Goal: Information Seeking & Learning: Learn about a topic

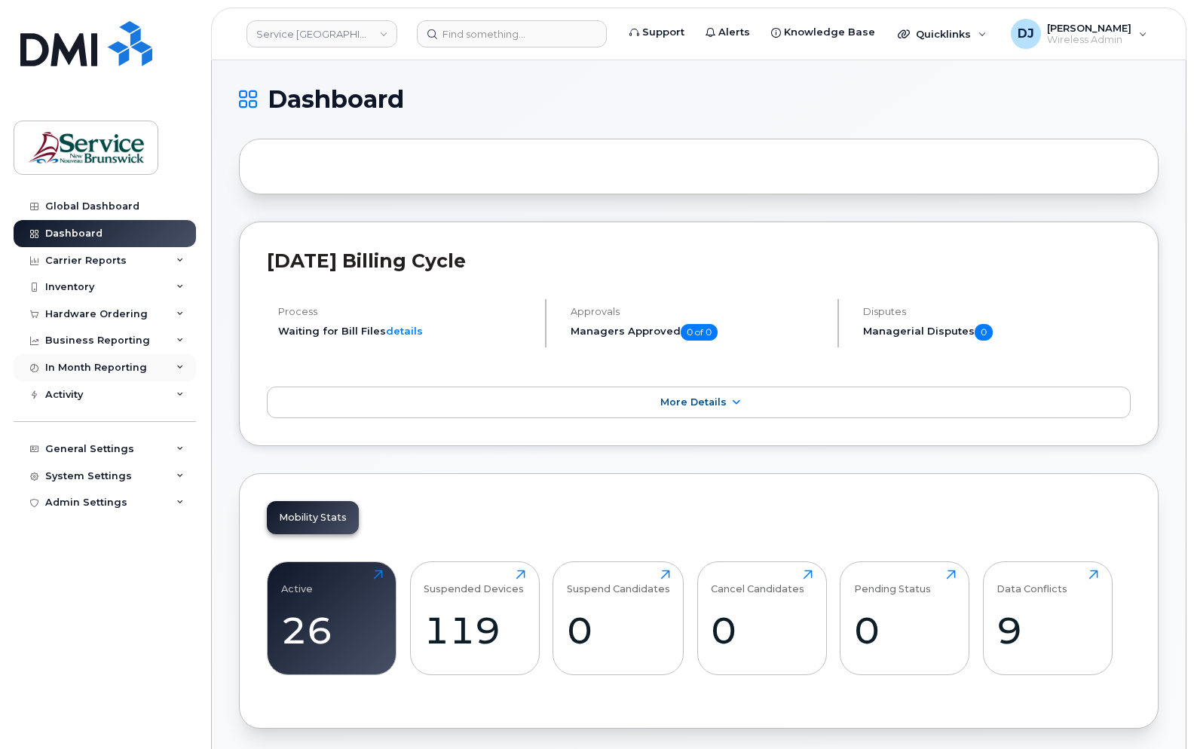
click at [112, 371] on div "In Month Reporting" at bounding box center [96, 368] width 102 height 12
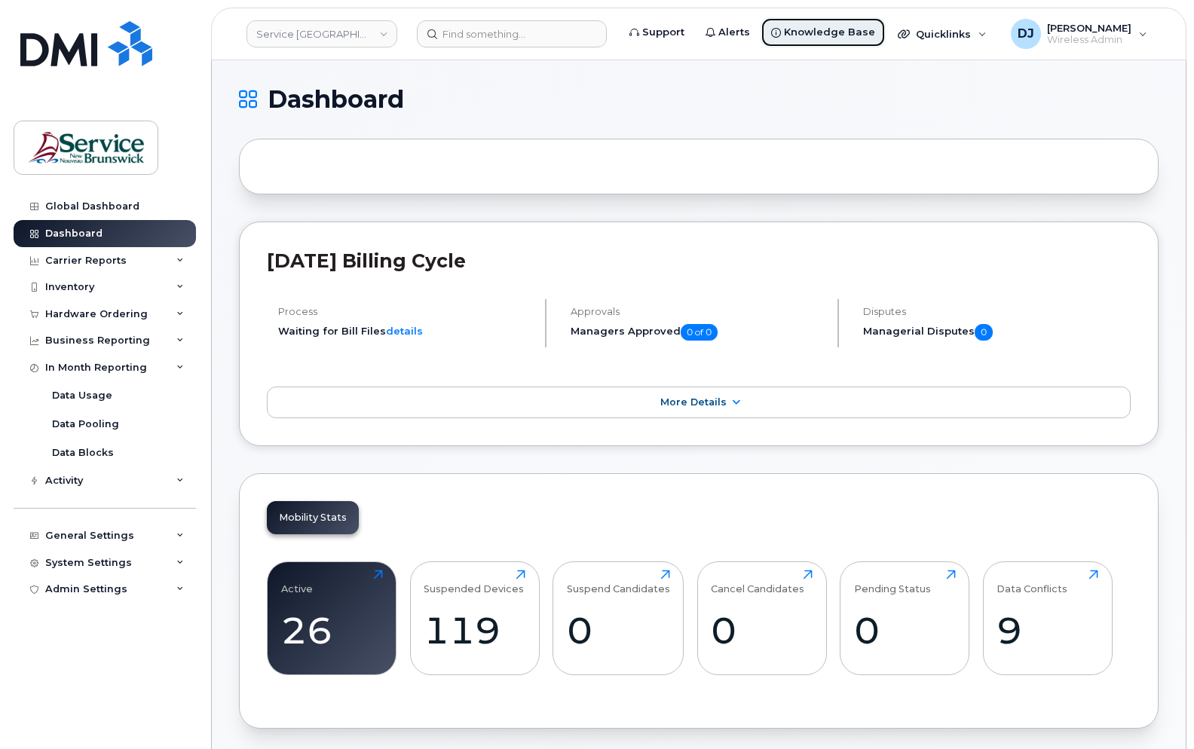
click at [841, 28] on span "Knowledge Base" at bounding box center [829, 32] width 91 height 15
click at [127, 258] on div "Carrier Reports" at bounding box center [105, 260] width 182 height 27
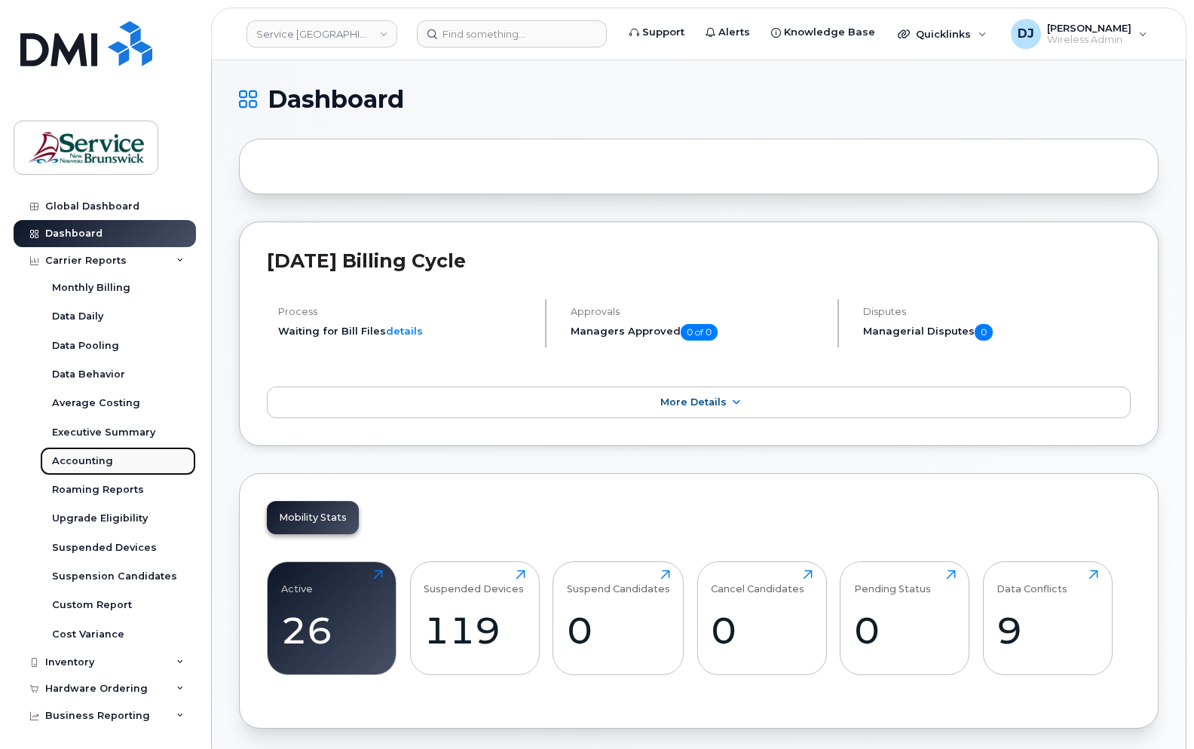
click at [72, 463] on div "Accounting" at bounding box center [82, 462] width 61 height 14
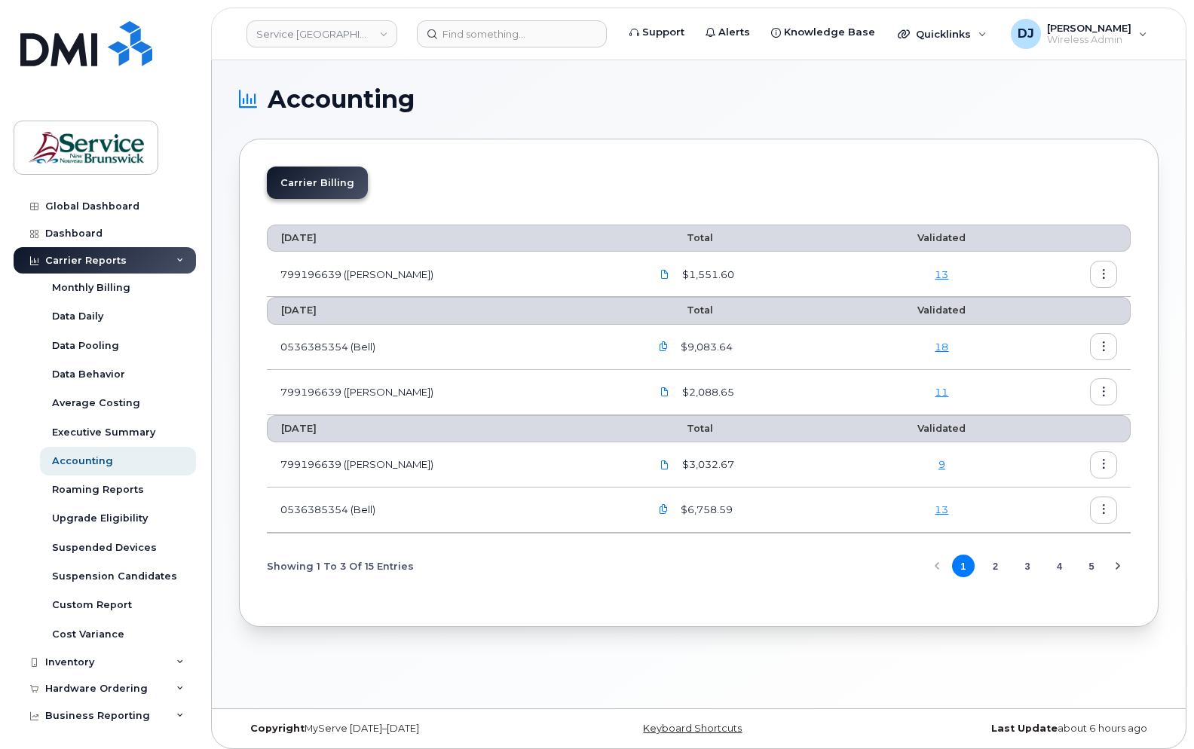
click at [935, 348] on link "18" at bounding box center [942, 347] width 14 height 12
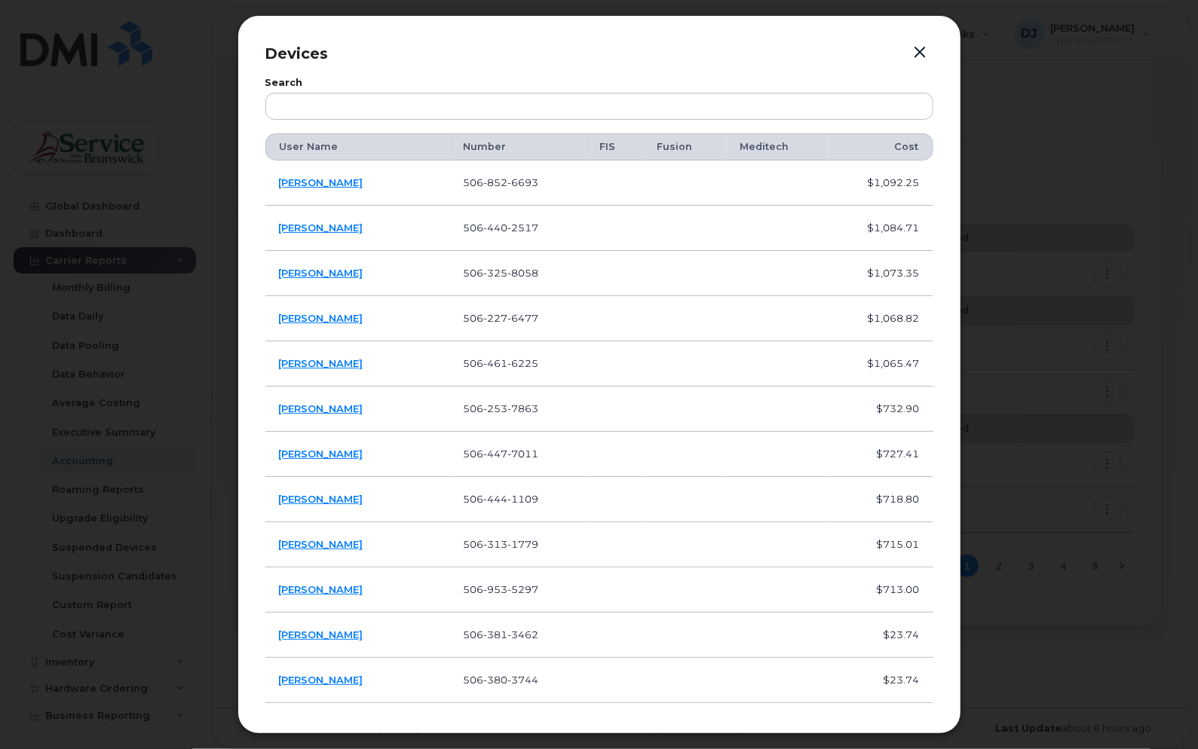
click at [924, 48] on button "button" at bounding box center [920, 52] width 23 height 21
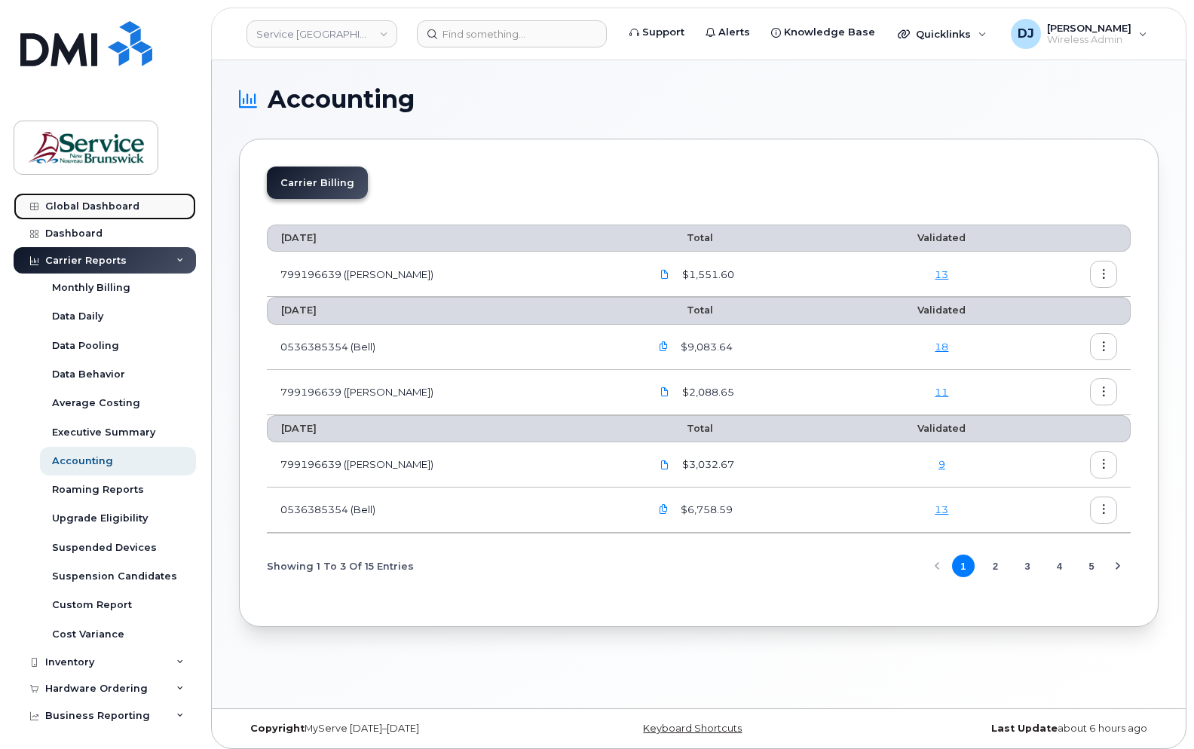
click at [62, 209] on div "Global Dashboard" at bounding box center [92, 207] width 94 height 12
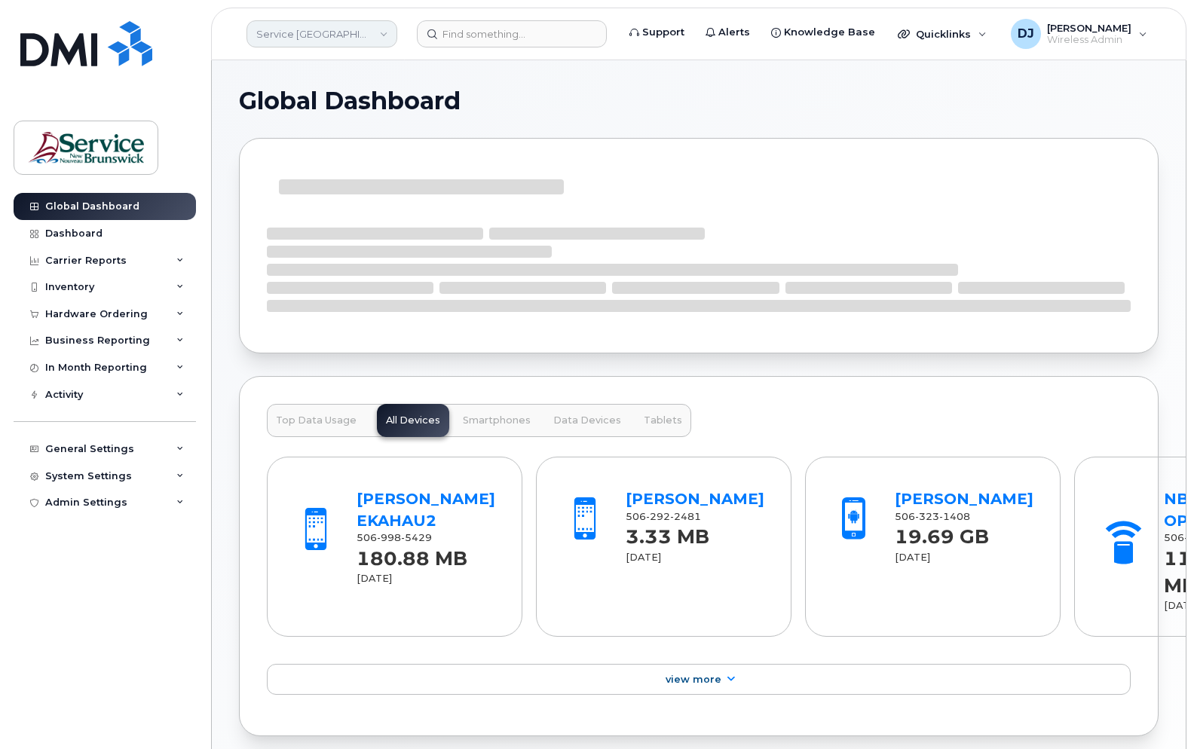
click at [329, 37] on link "Service New Brunswick (SNB)" at bounding box center [322, 33] width 151 height 27
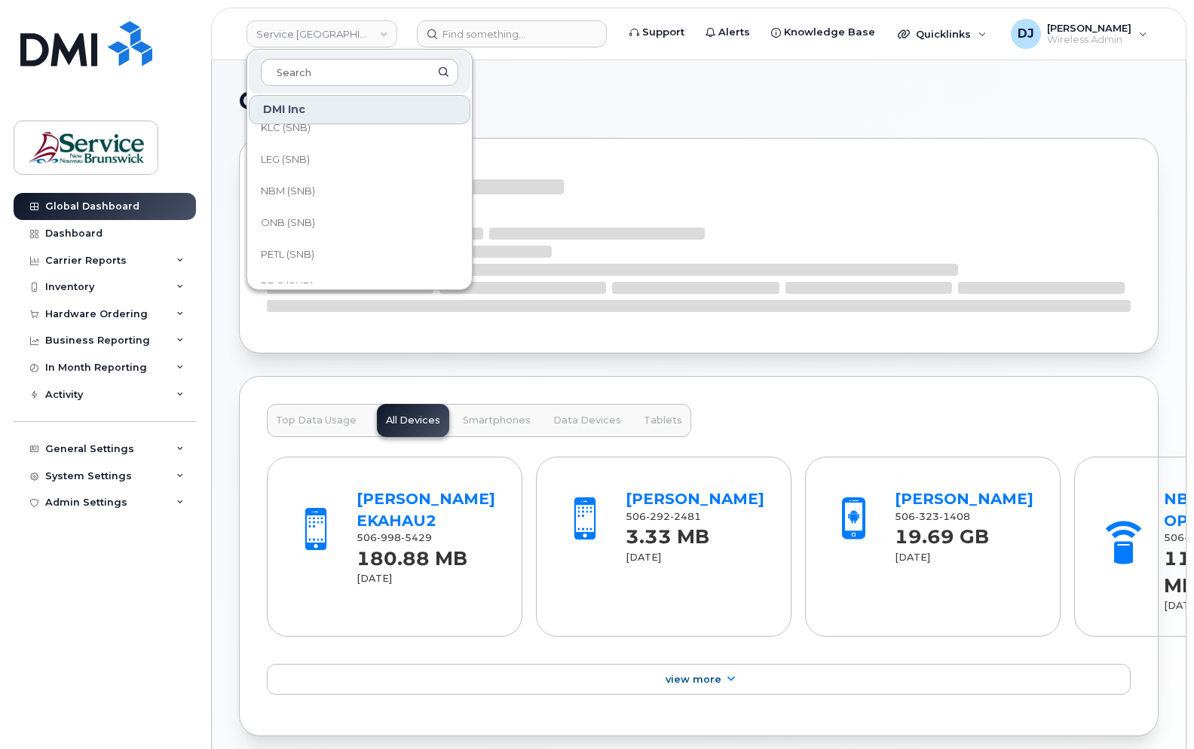
scroll to position [502, 0]
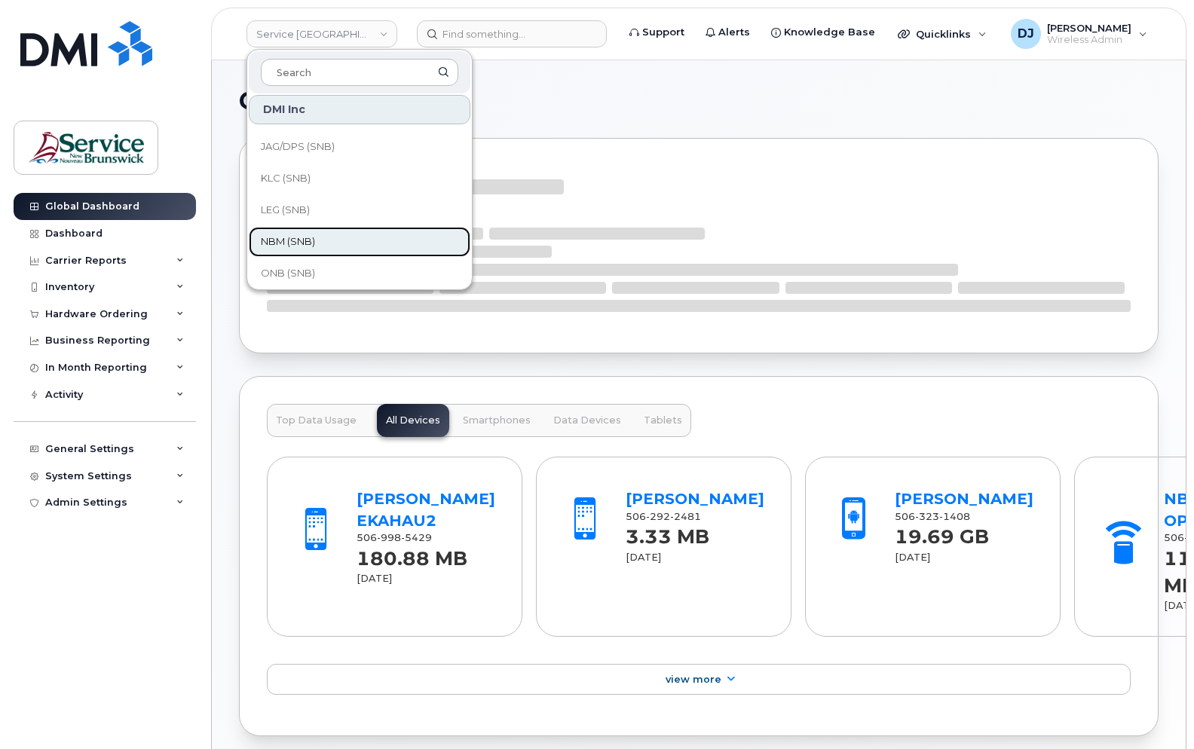
click at [312, 237] on span "NBM (SNB)" at bounding box center [288, 241] width 54 height 15
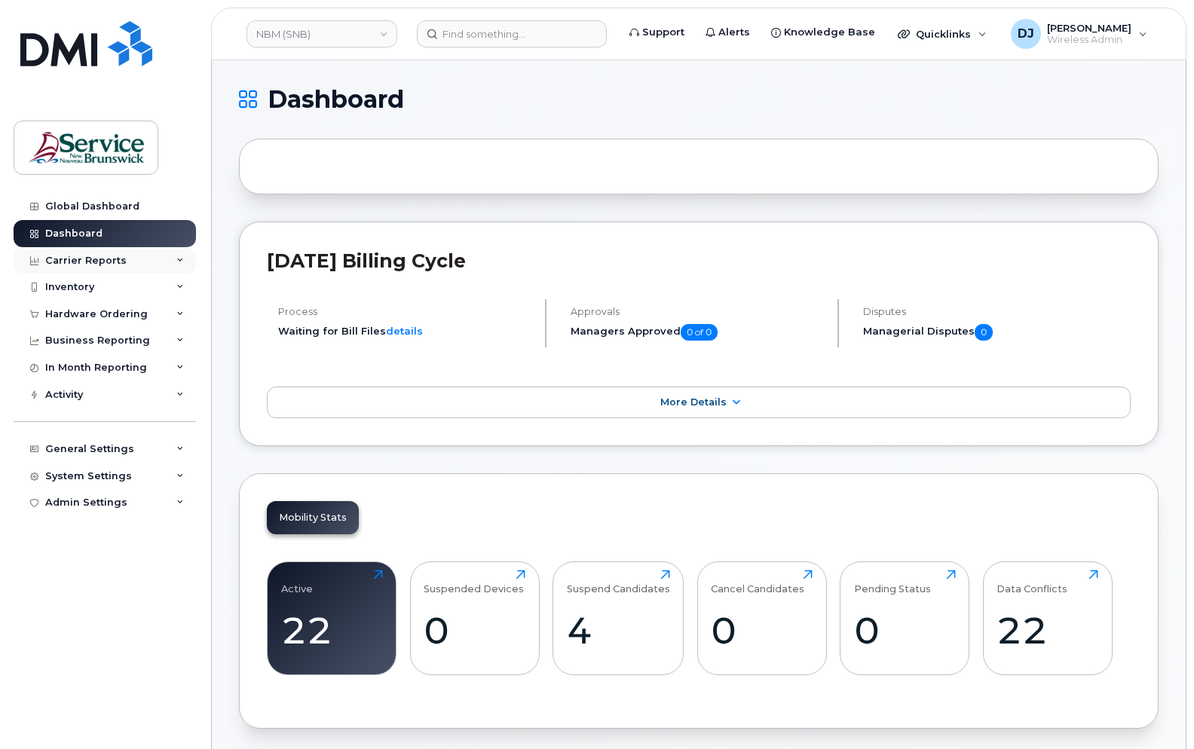
click at [116, 263] on div "Carrier Reports" at bounding box center [85, 261] width 81 height 12
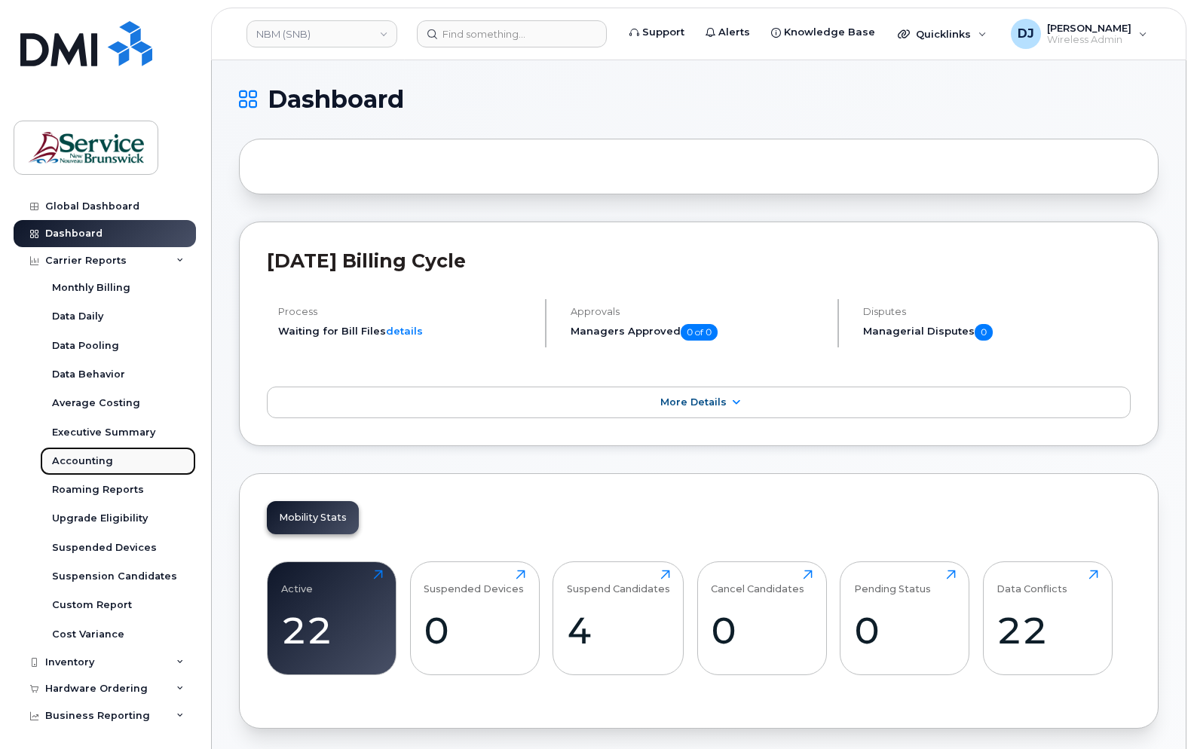
click at [81, 458] on div "Accounting" at bounding box center [82, 462] width 61 height 14
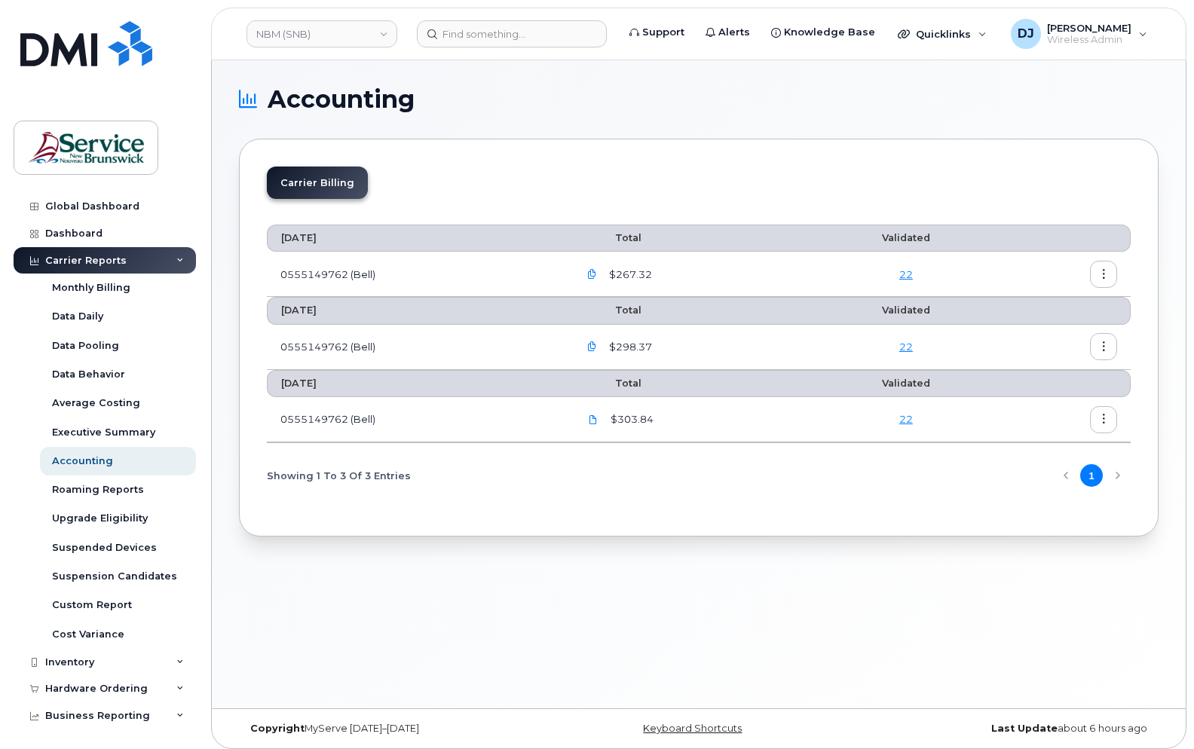
click at [908, 422] on link "22" at bounding box center [906, 419] width 14 height 12
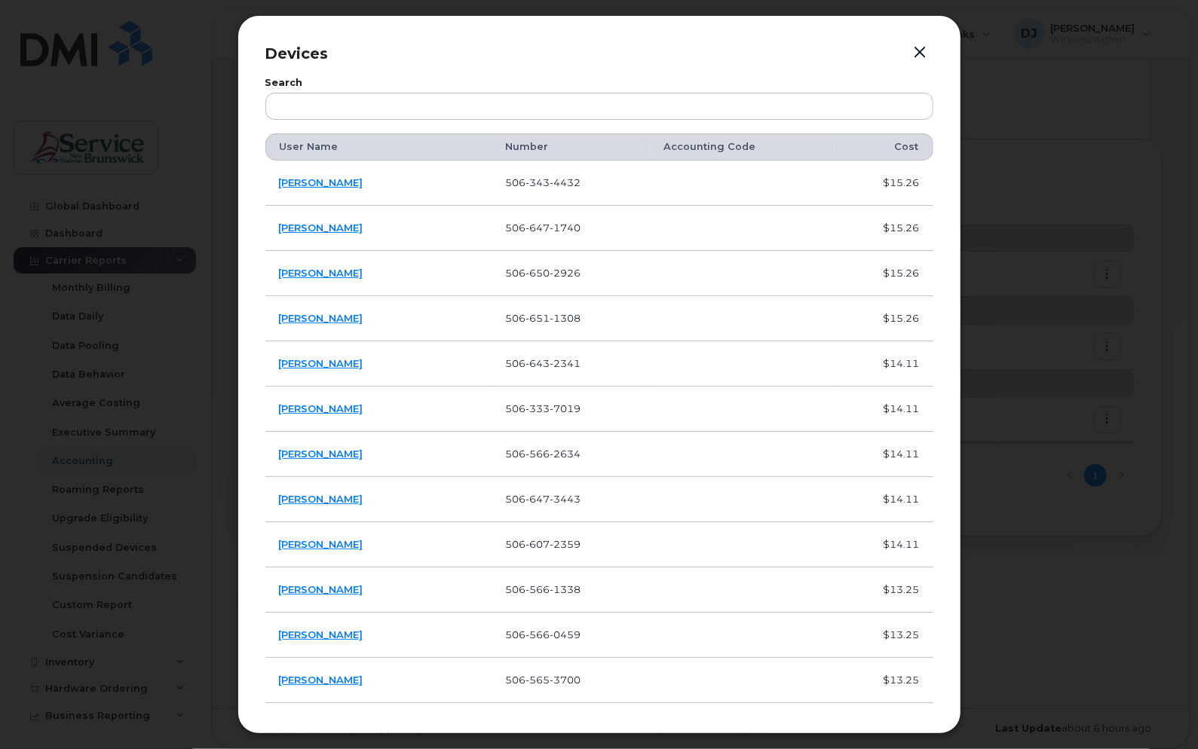
click at [917, 52] on button "button" at bounding box center [920, 52] width 23 height 21
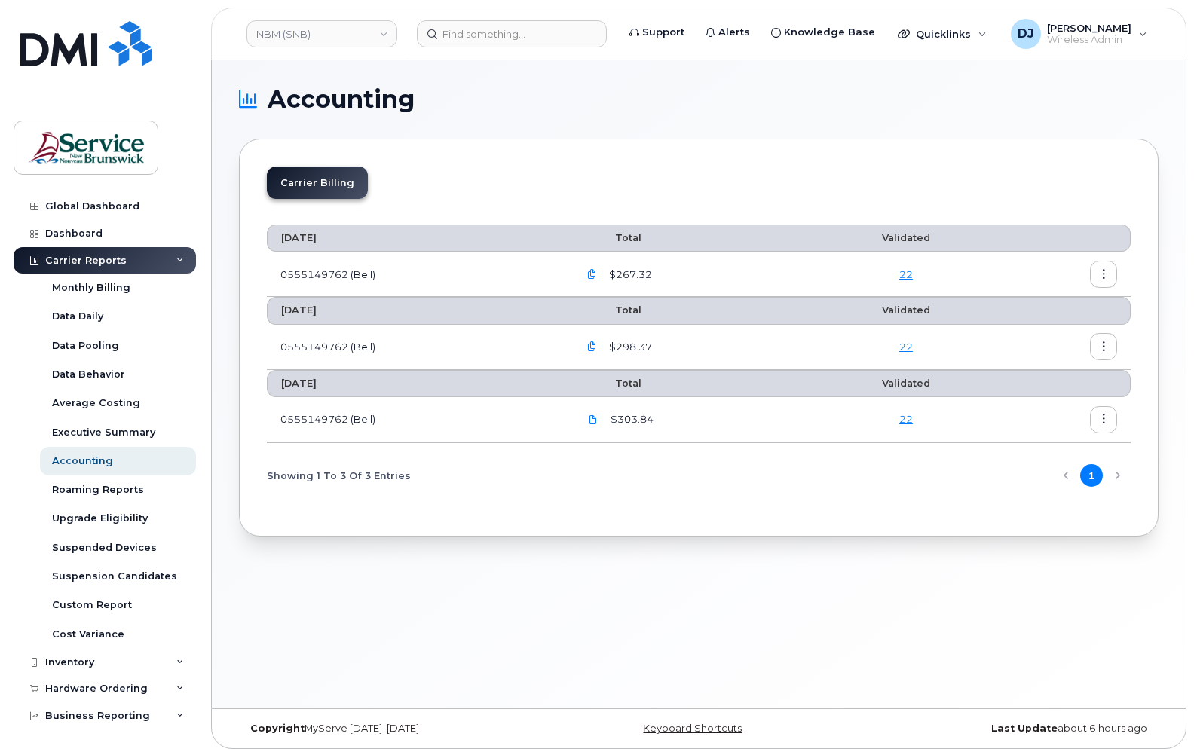
click at [594, 275] on icon "button" at bounding box center [592, 275] width 10 height 10
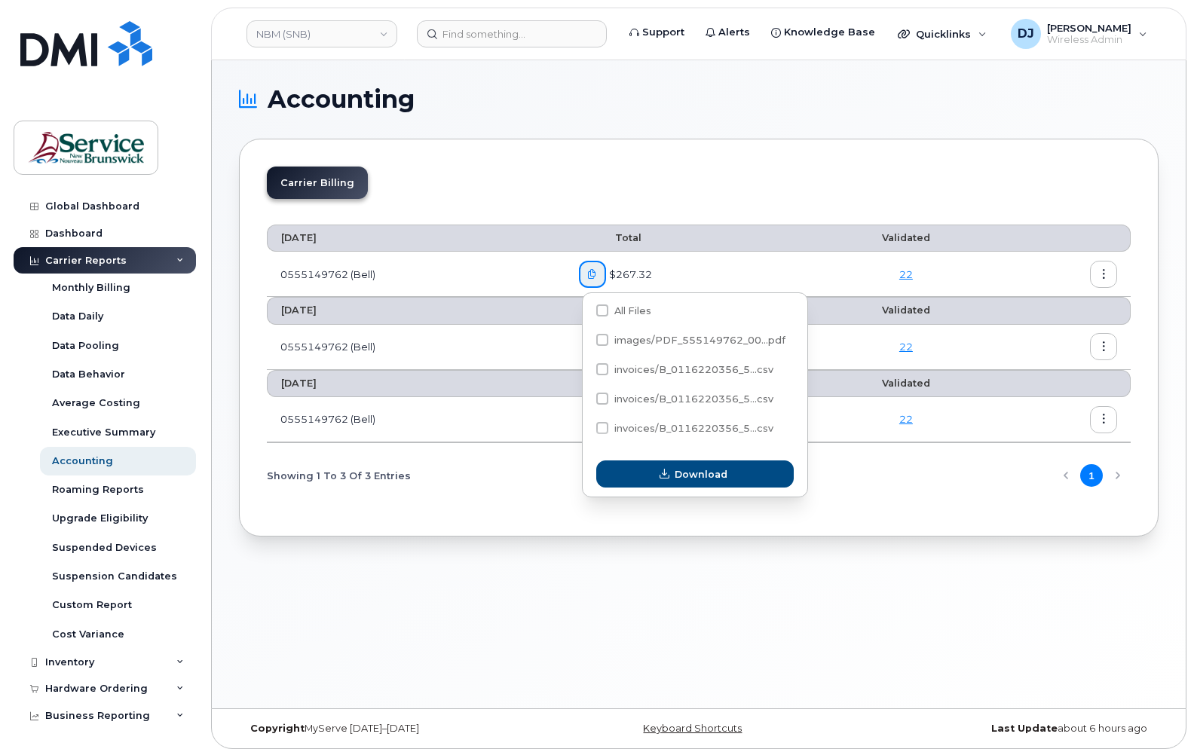
click at [474, 594] on div "Accounting Carrier Billing August 2025 Total Validated 0555149762 (Bell) $267.3…" at bounding box center [699, 384] width 974 height 648
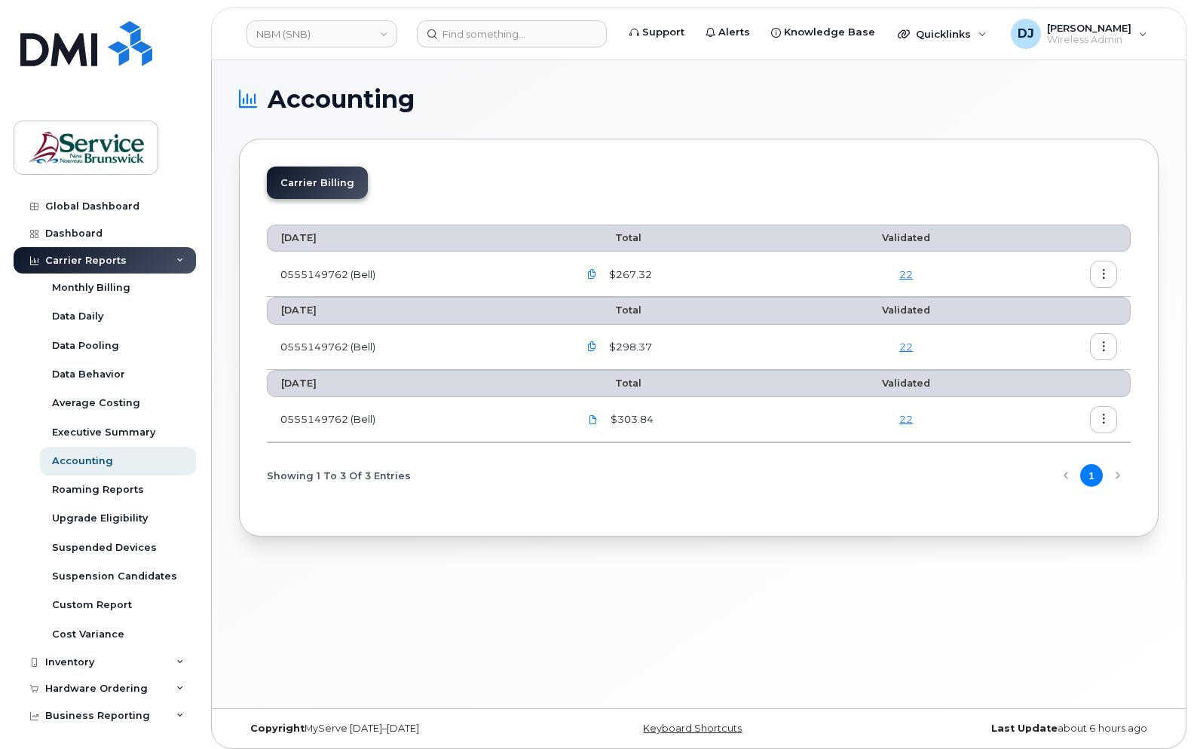
click at [597, 270] on icon "button" at bounding box center [592, 275] width 10 height 10
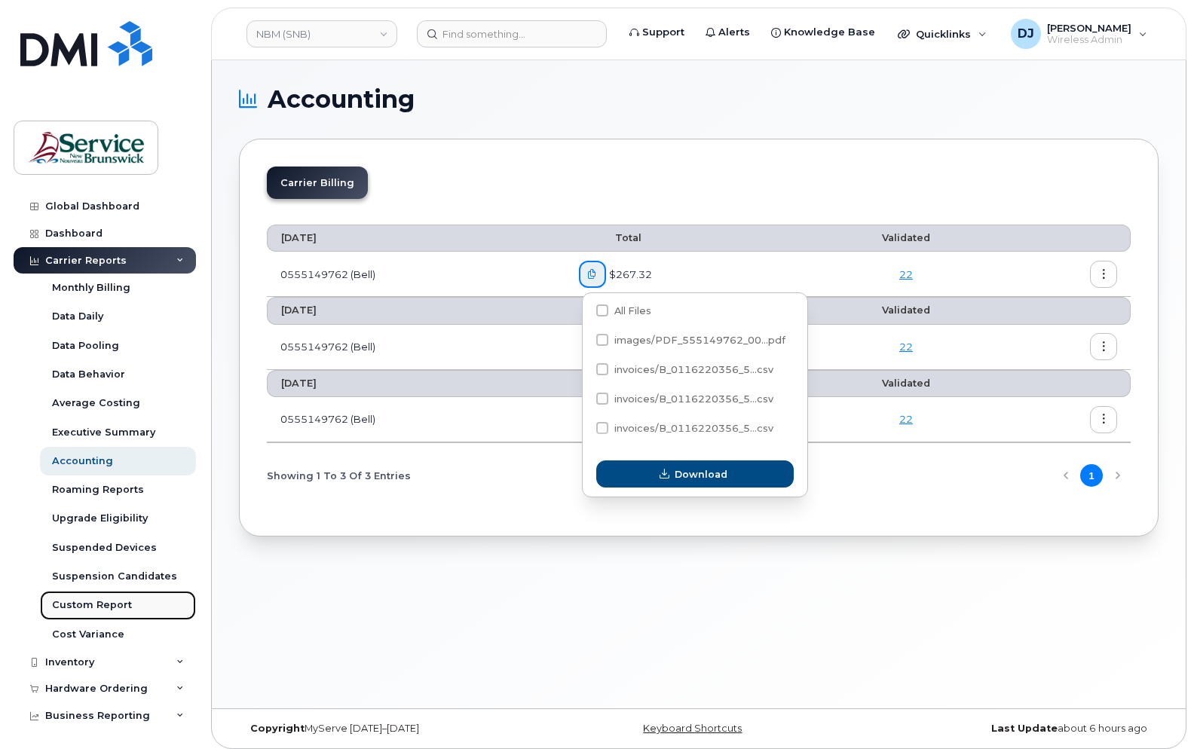
click at [97, 601] on div "Custom Report" at bounding box center [92, 606] width 80 height 14
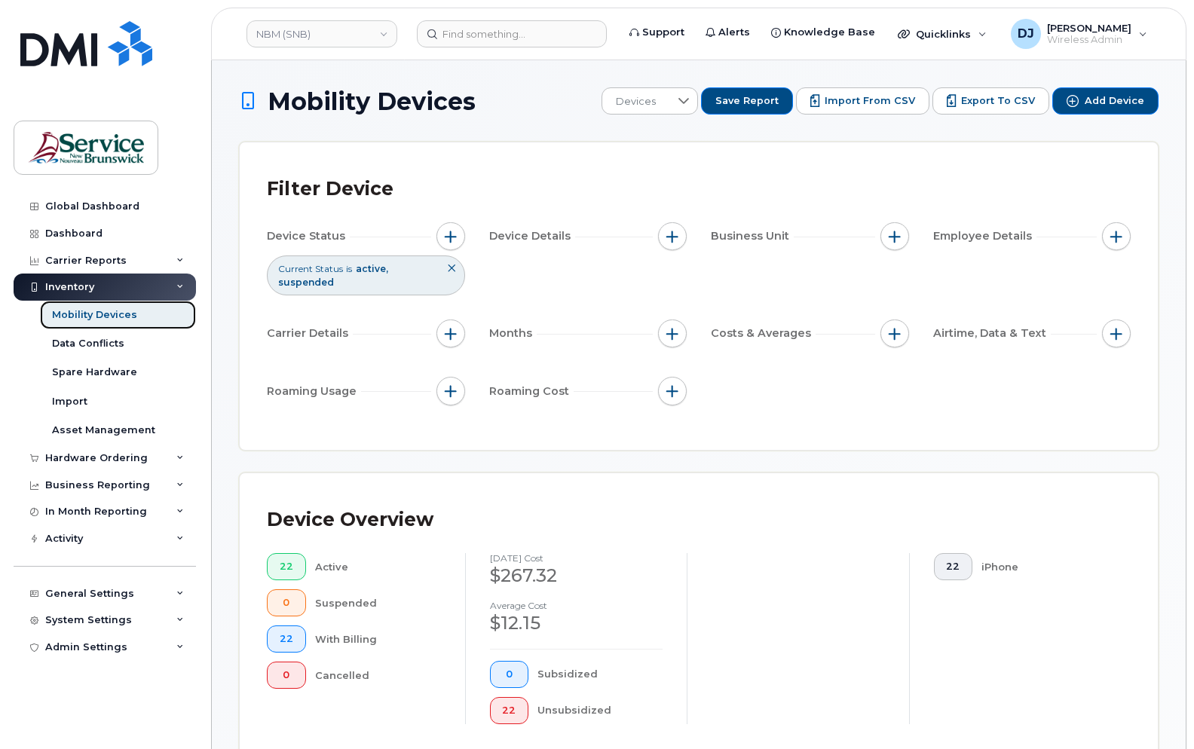
click at [118, 308] on link "Mobility Devices" at bounding box center [118, 315] width 156 height 29
click at [112, 258] on div "Carrier Reports" at bounding box center [85, 261] width 81 height 12
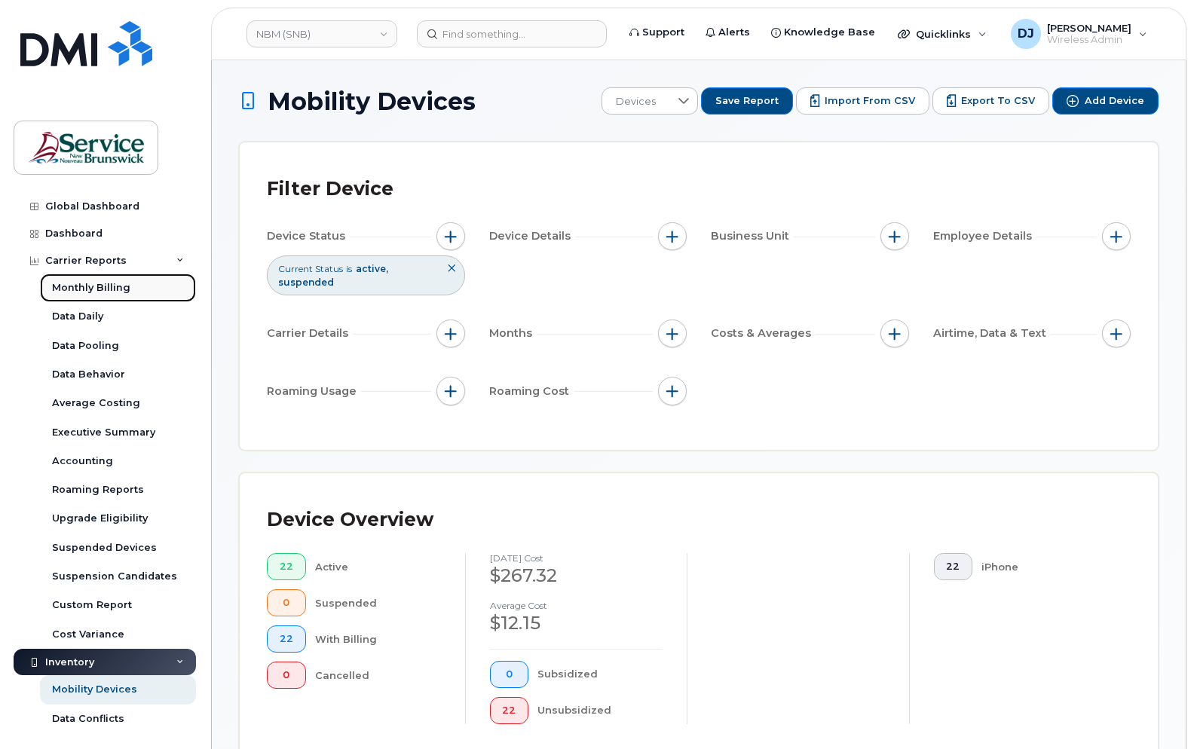
click at [71, 290] on div "Monthly Billing" at bounding box center [91, 288] width 78 height 14
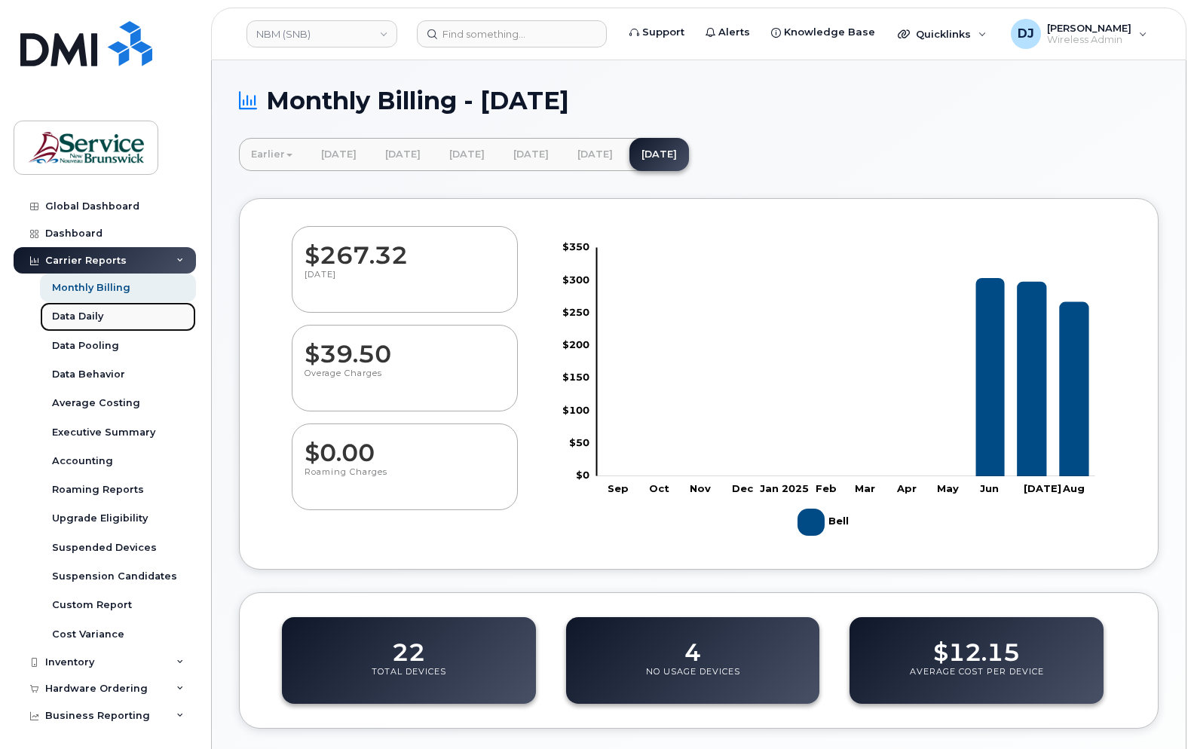
click at [95, 308] on link "Data Daily" at bounding box center [118, 316] width 156 height 29
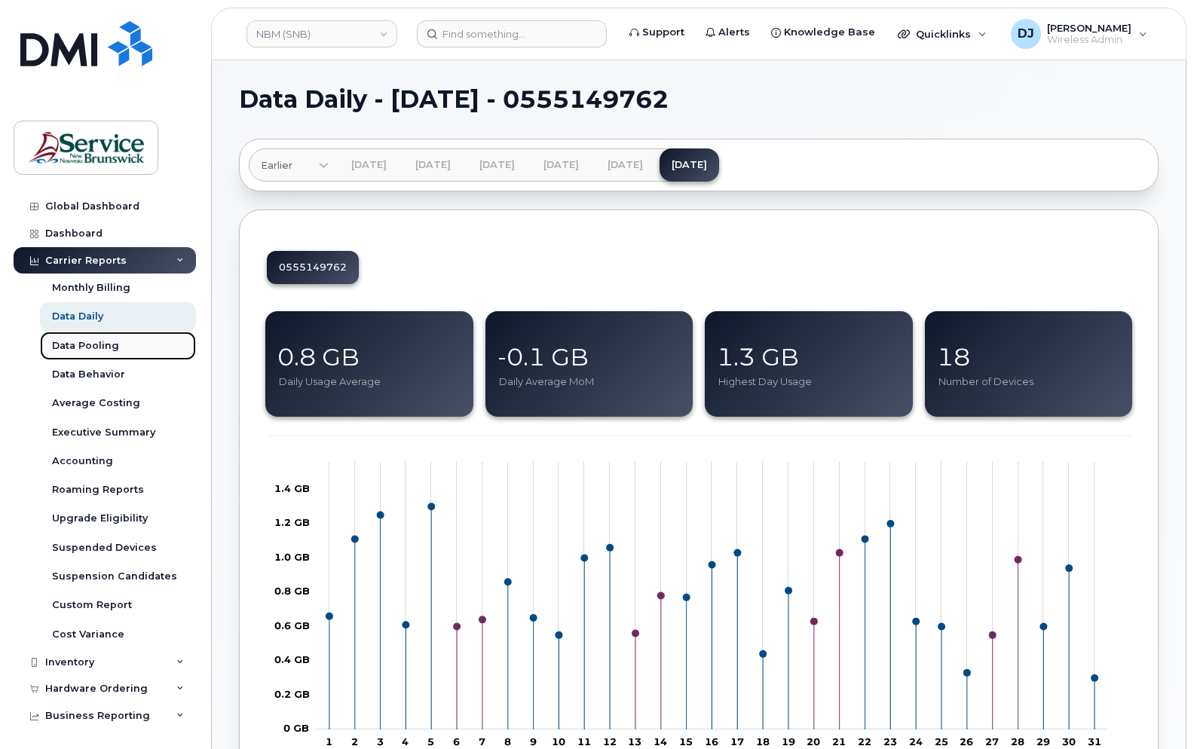
click at [91, 339] on div "Data Pooling" at bounding box center [85, 346] width 67 height 14
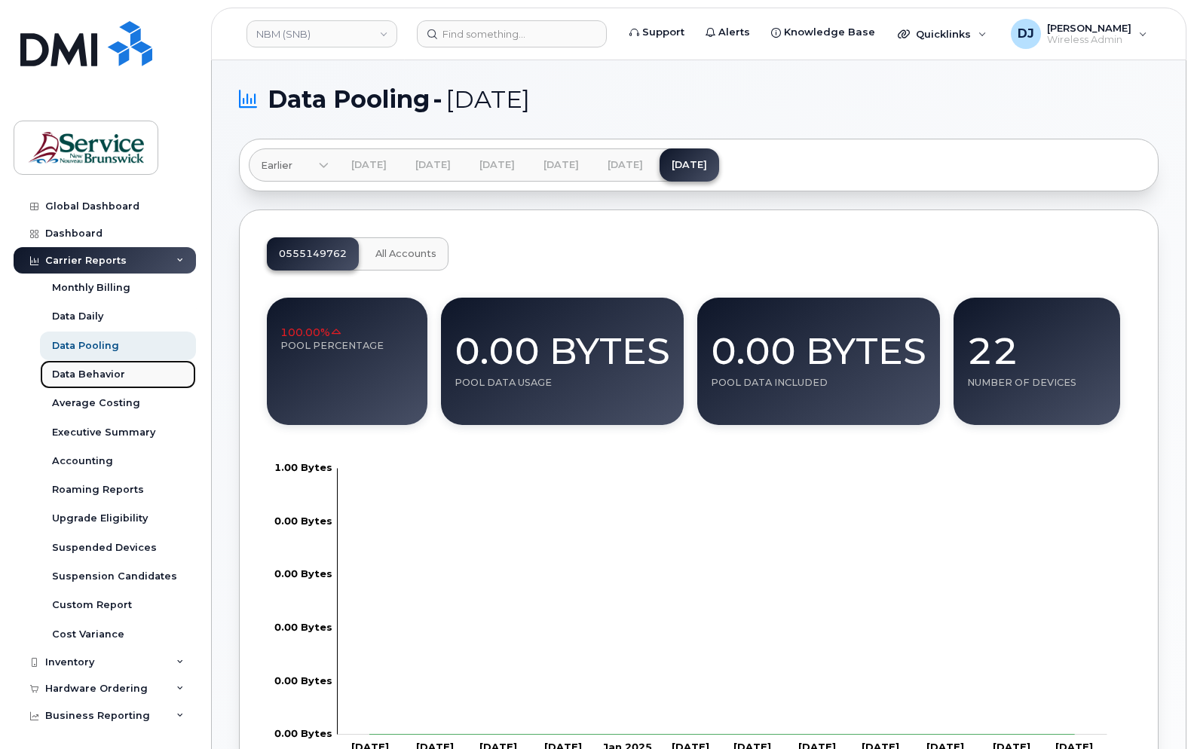
click at [87, 372] on div "Data Behavior" at bounding box center [88, 375] width 73 height 14
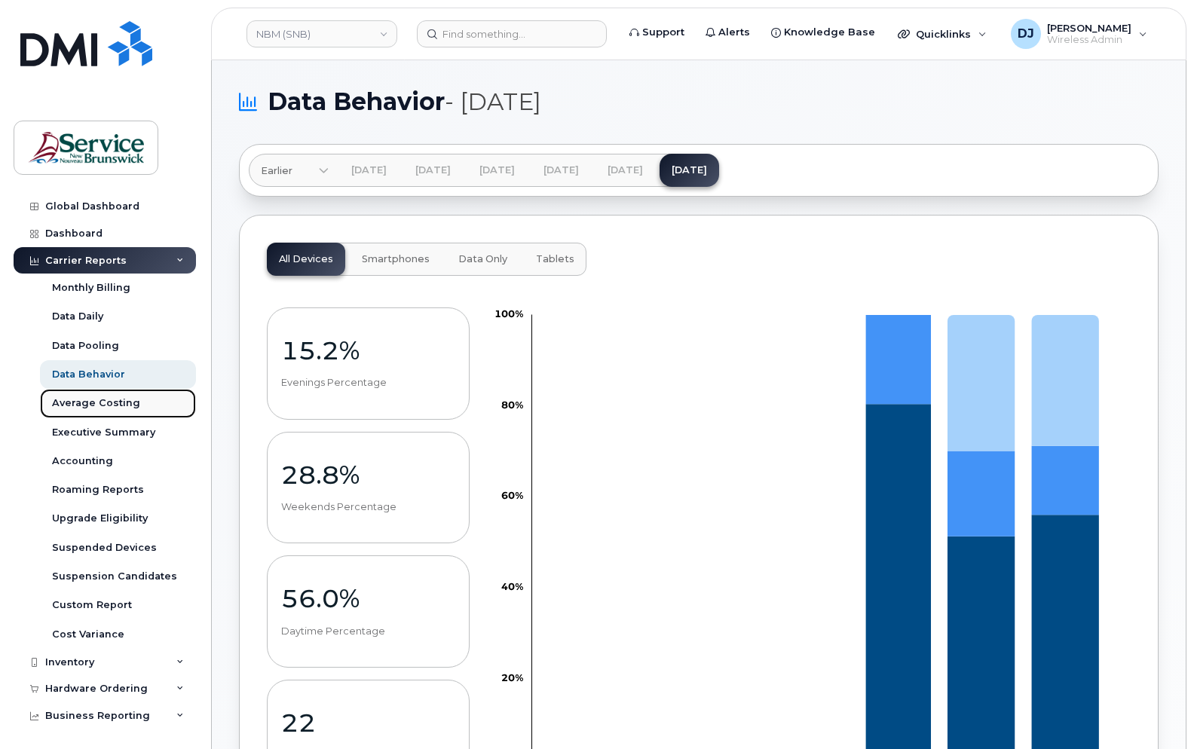
click at [84, 401] on div "Average Costing" at bounding box center [96, 404] width 88 height 14
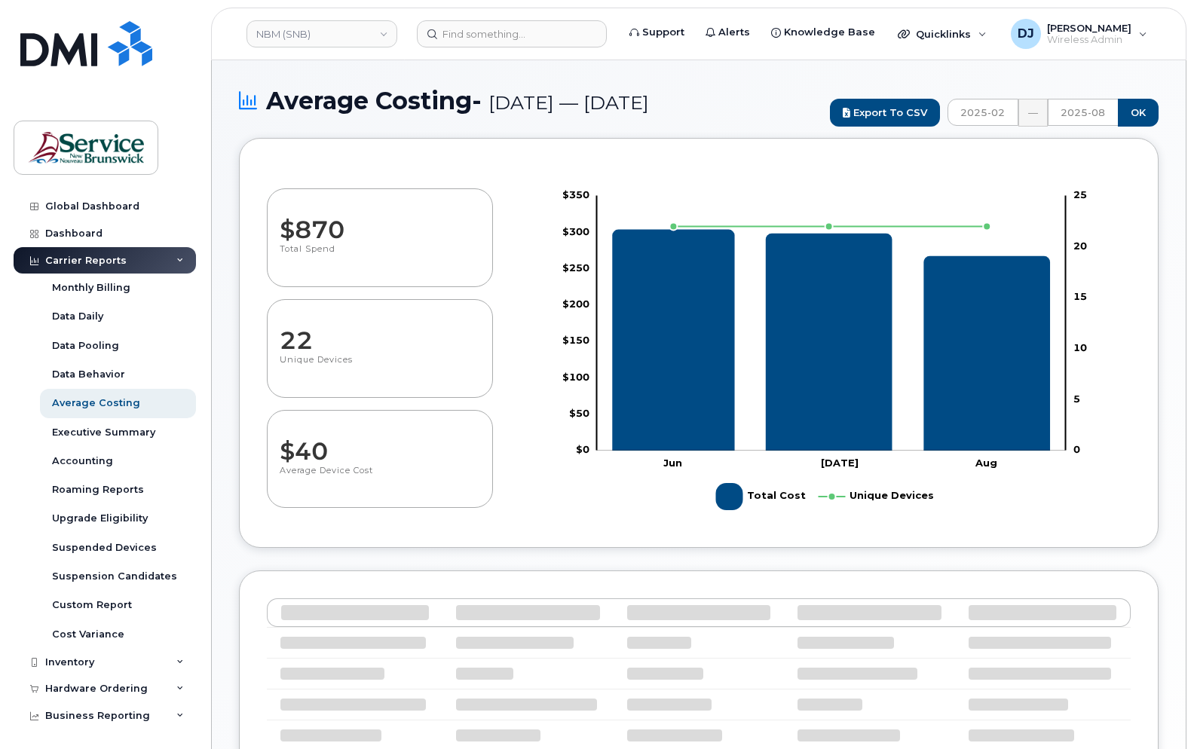
select select "100"
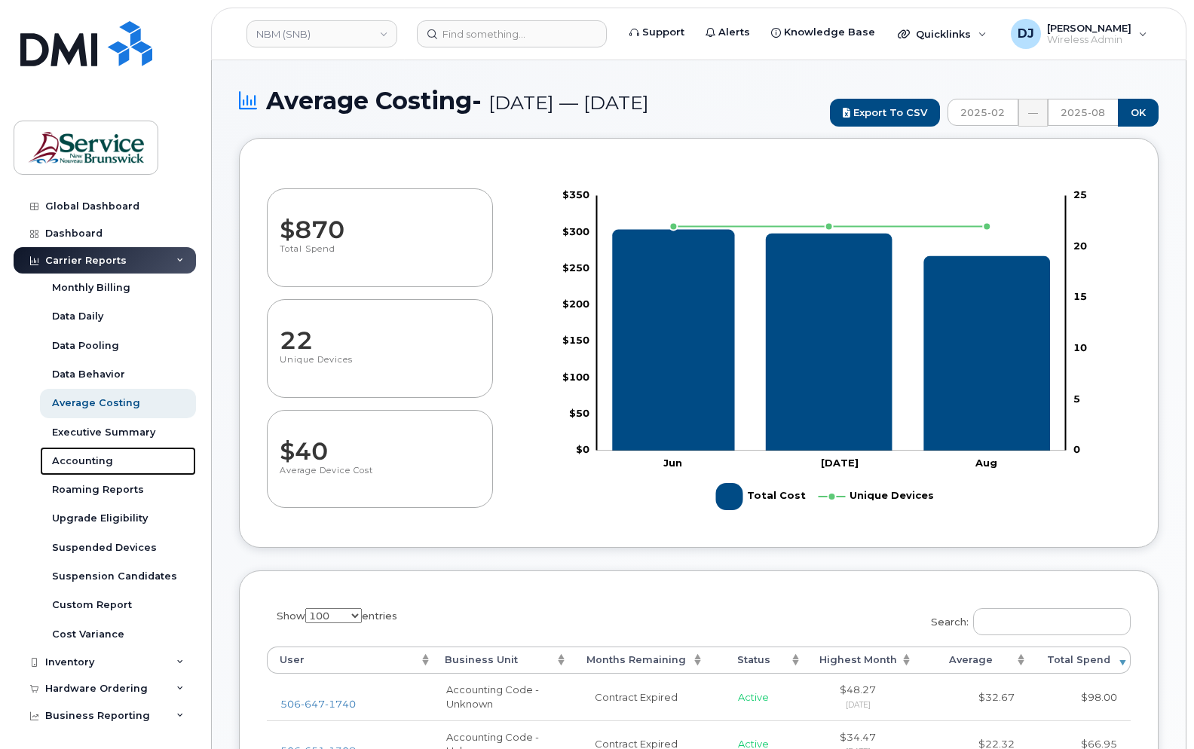
click at [84, 455] on div "Accounting" at bounding box center [82, 462] width 61 height 14
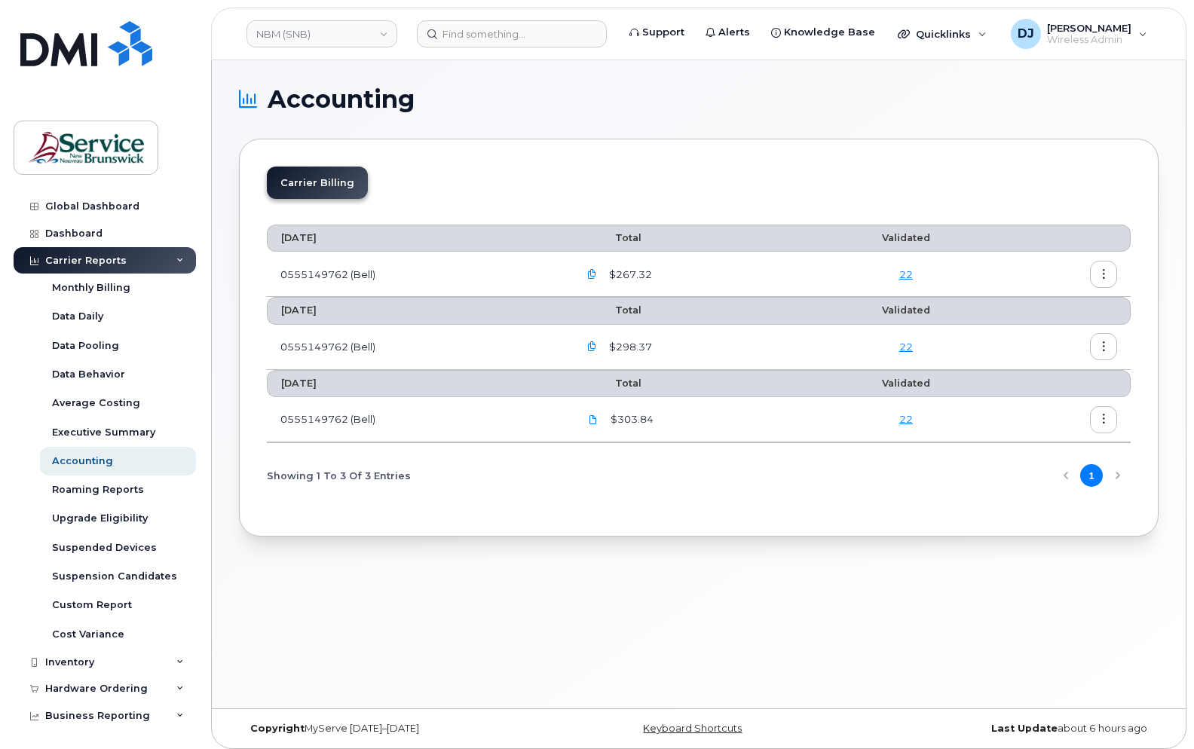
click at [905, 280] on link "22" at bounding box center [906, 274] width 14 height 12
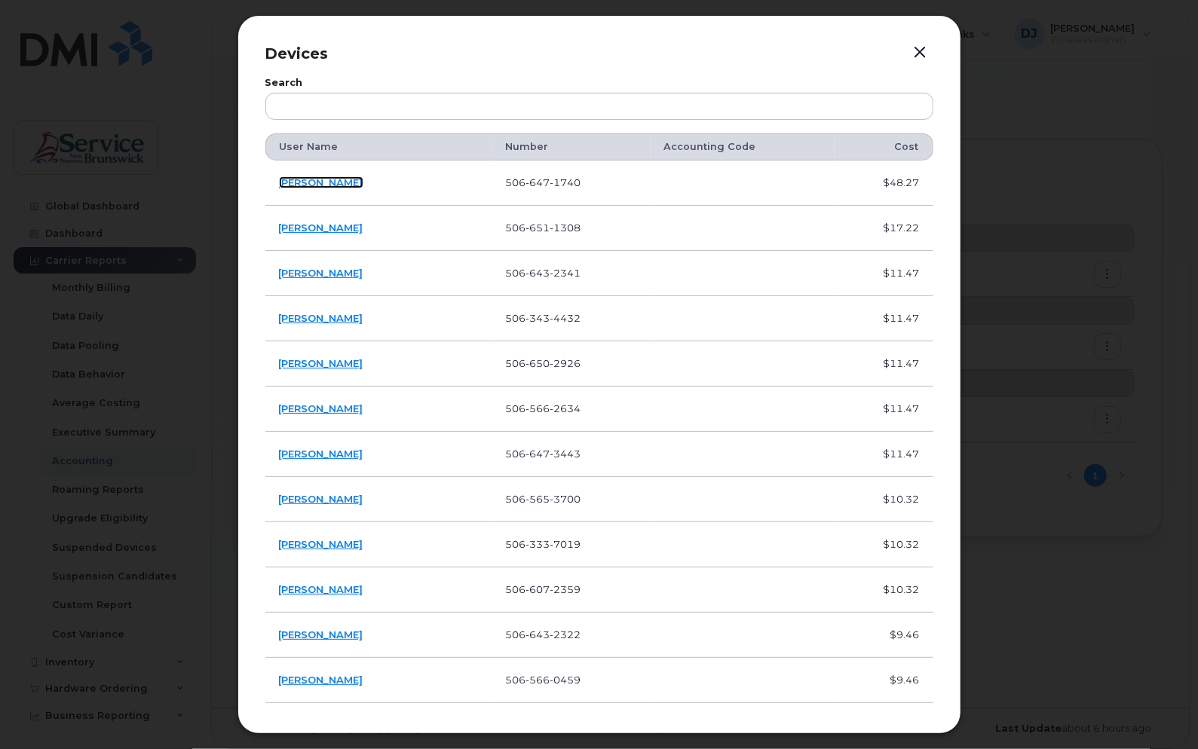
click at [303, 182] on link "[PERSON_NAME]" at bounding box center [321, 182] width 84 height 12
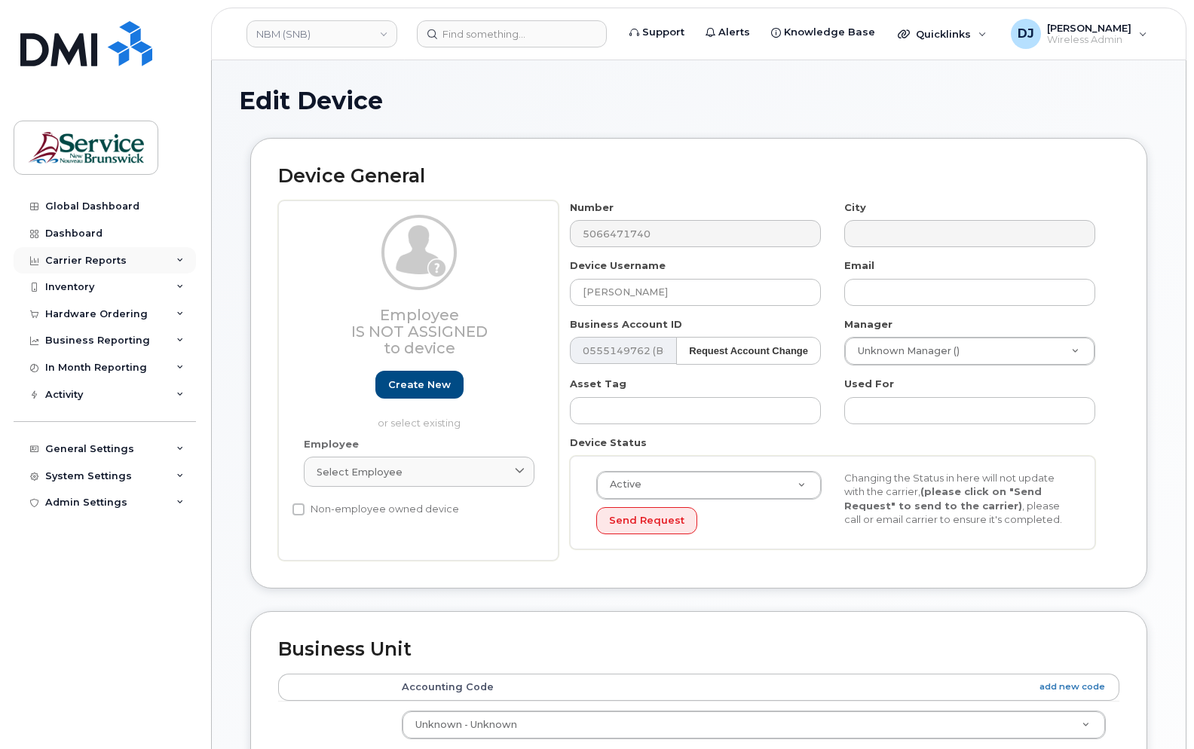
click at [71, 258] on div "Carrier Reports" at bounding box center [85, 261] width 81 height 12
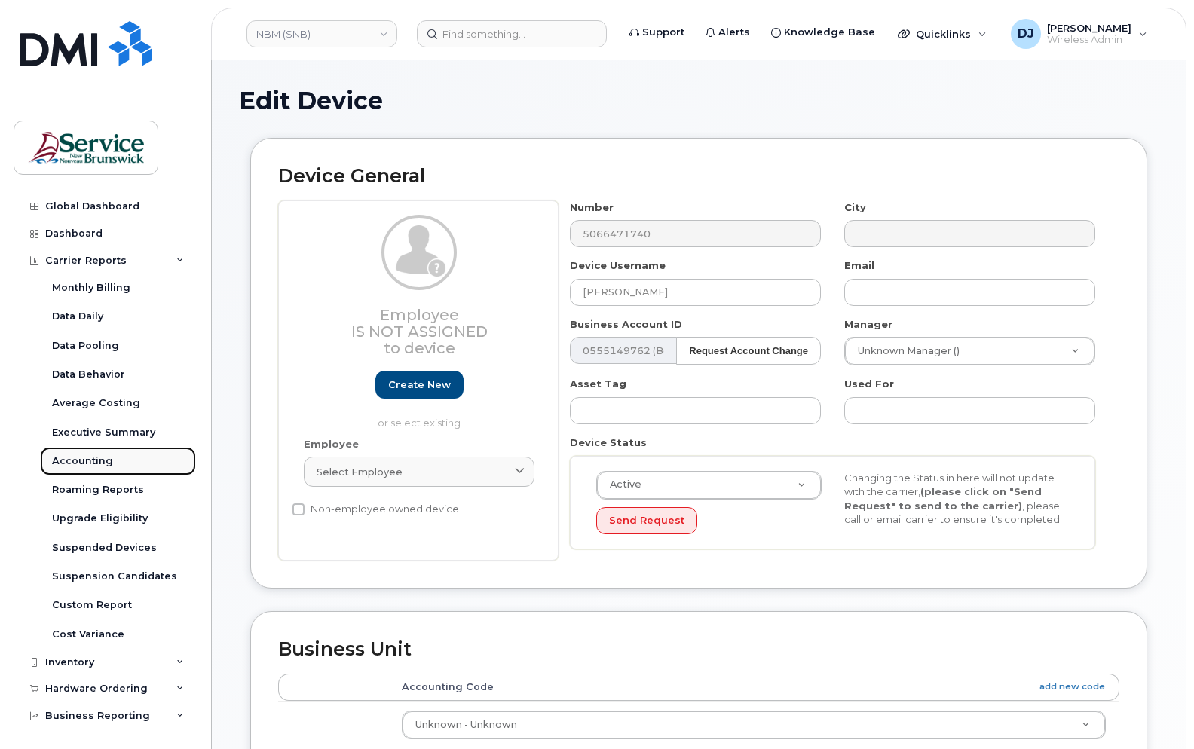
click at [85, 456] on div "Accounting" at bounding box center [82, 462] width 61 height 14
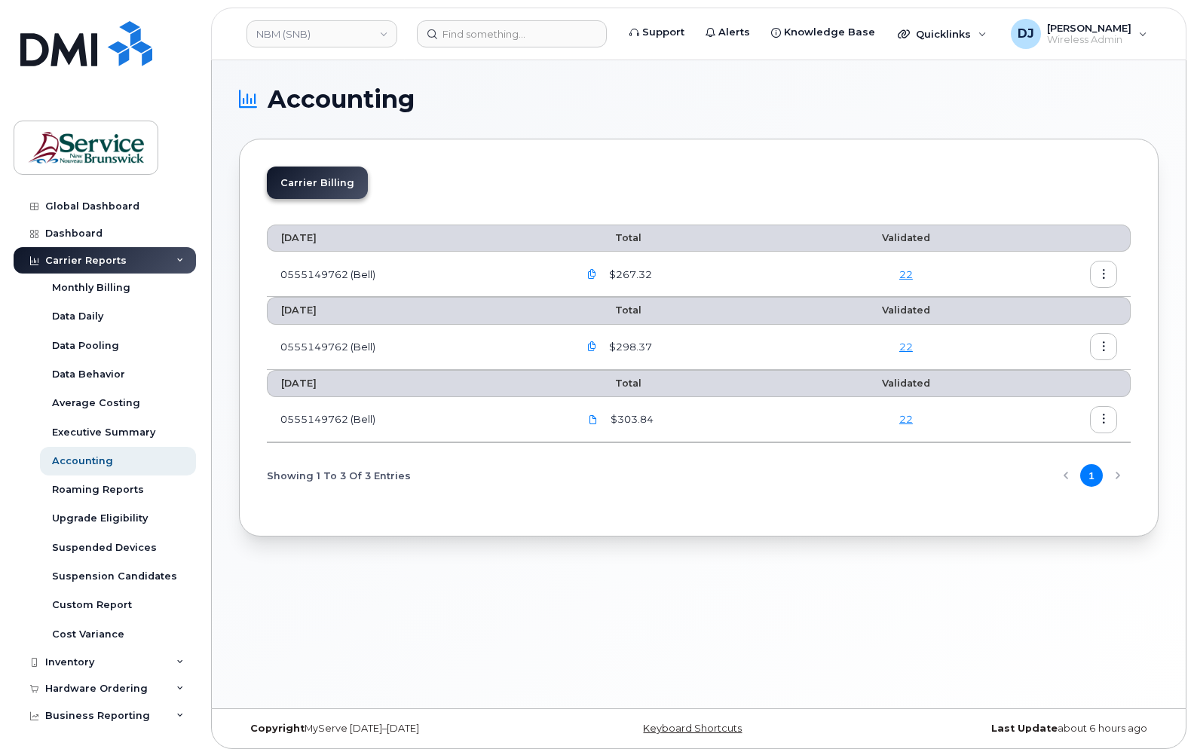
click at [594, 274] on icon "button" at bounding box center [592, 275] width 10 height 10
